Goal: Transaction & Acquisition: Purchase product/service

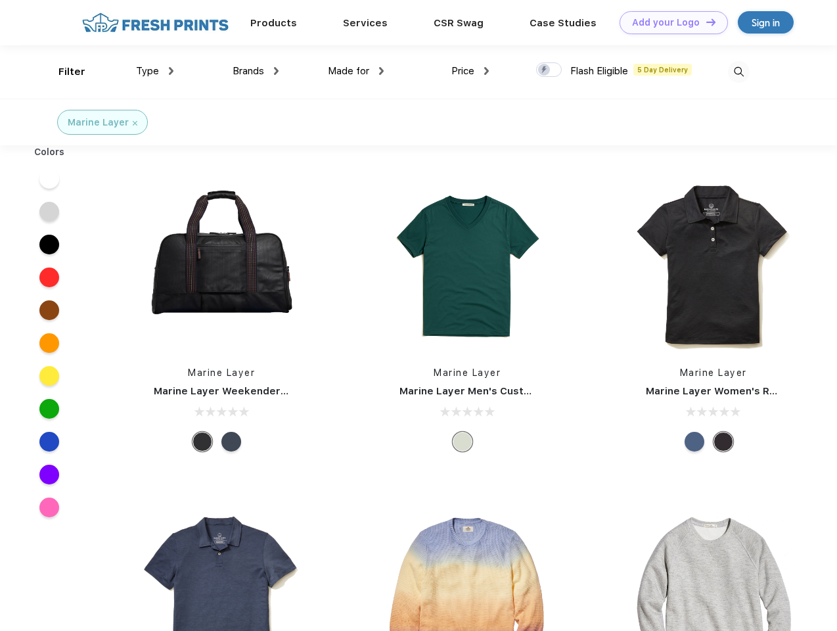
click at [669, 22] on link "Add your Logo Design Tool" at bounding box center [674, 22] width 108 height 23
click at [0, 0] on div "Design Tool" at bounding box center [0, 0] width 0 height 0
click at [705, 22] on link "Add your Logo Design Tool" at bounding box center [674, 22] width 108 height 23
click at [63, 72] on div "Filter" at bounding box center [71, 71] width 27 height 15
click at [155, 71] on span "Type" at bounding box center [147, 71] width 23 height 12
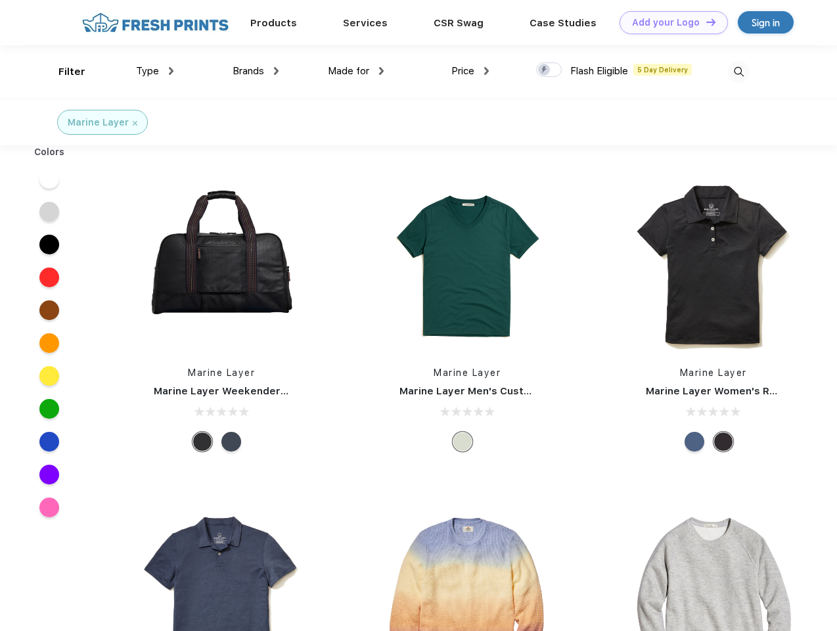
click at [256, 71] on span "Brands" at bounding box center [249, 71] width 32 height 12
click at [356, 71] on span "Made for" at bounding box center [348, 71] width 41 height 12
click at [471, 71] on span "Price" at bounding box center [462, 71] width 23 height 12
click at [549, 70] on div at bounding box center [549, 69] width 26 height 14
click at [545, 70] on input "checkbox" at bounding box center [540, 66] width 9 height 9
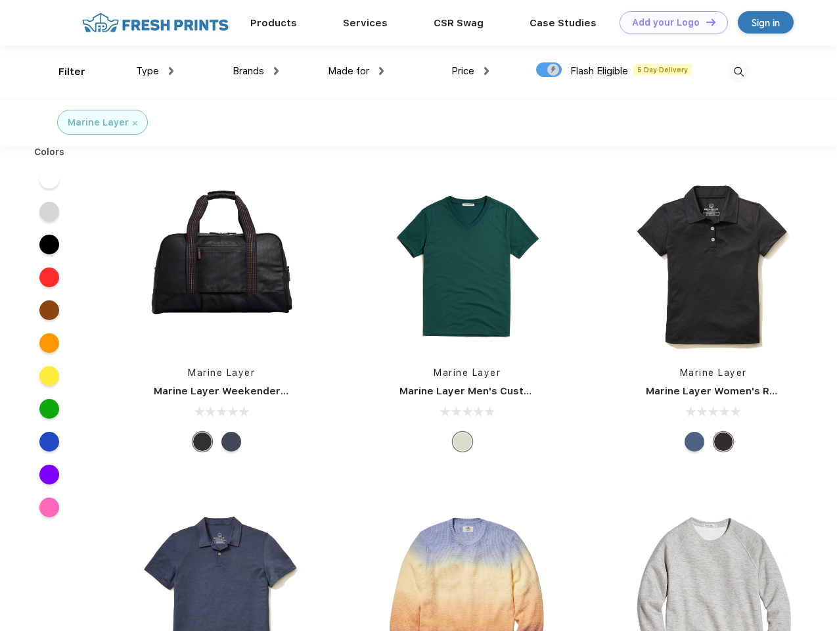
click at [739, 72] on img at bounding box center [739, 72] width 22 height 22
